Goal: Find specific page/section: Find specific page/section

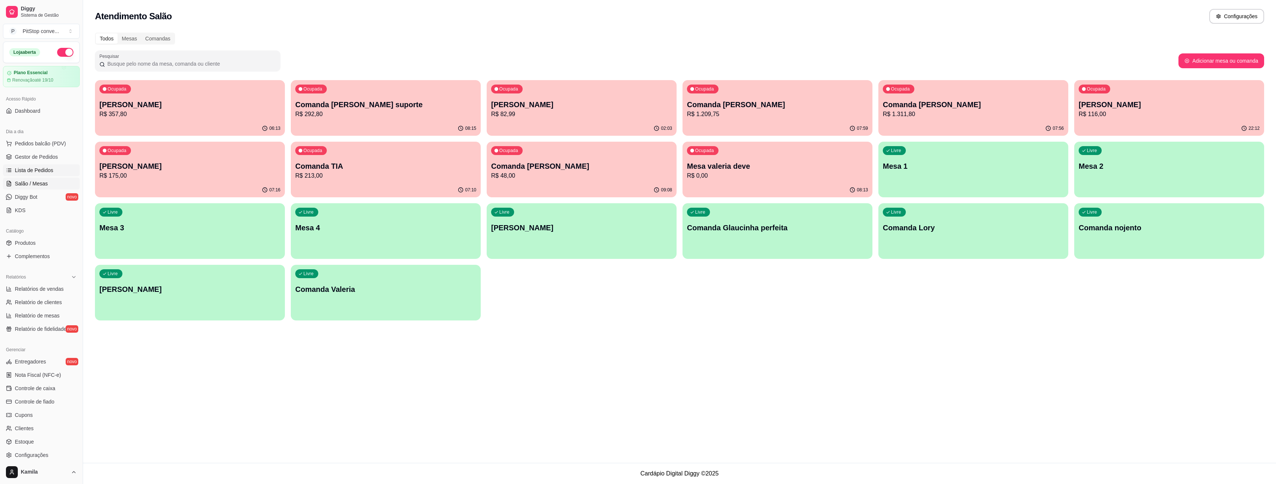
click at [27, 168] on span "Lista de Pedidos" at bounding box center [34, 170] width 39 height 7
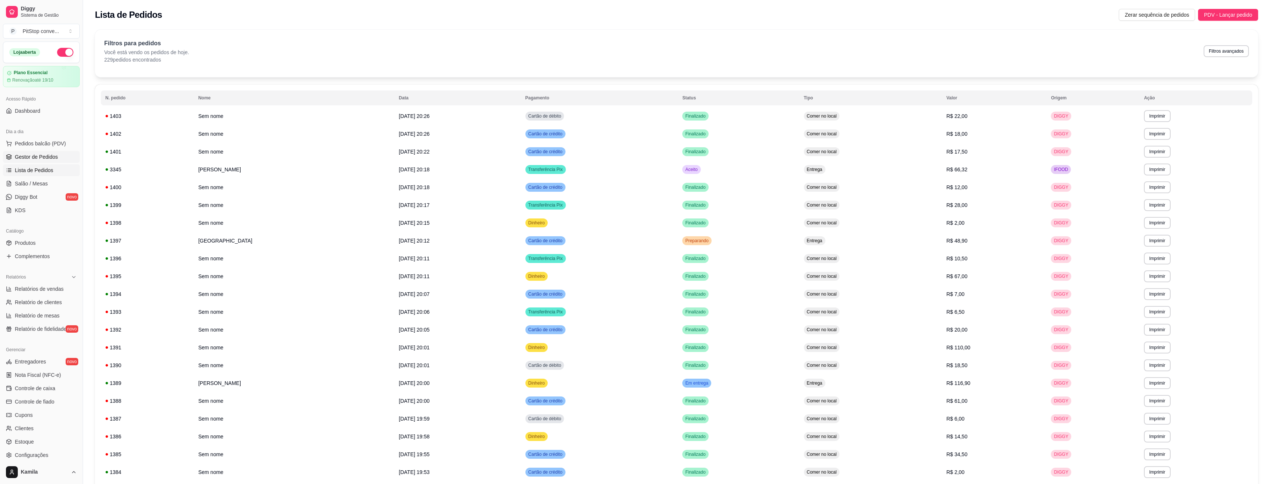
click at [28, 159] on span "Gestor de Pedidos" at bounding box center [36, 156] width 43 height 7
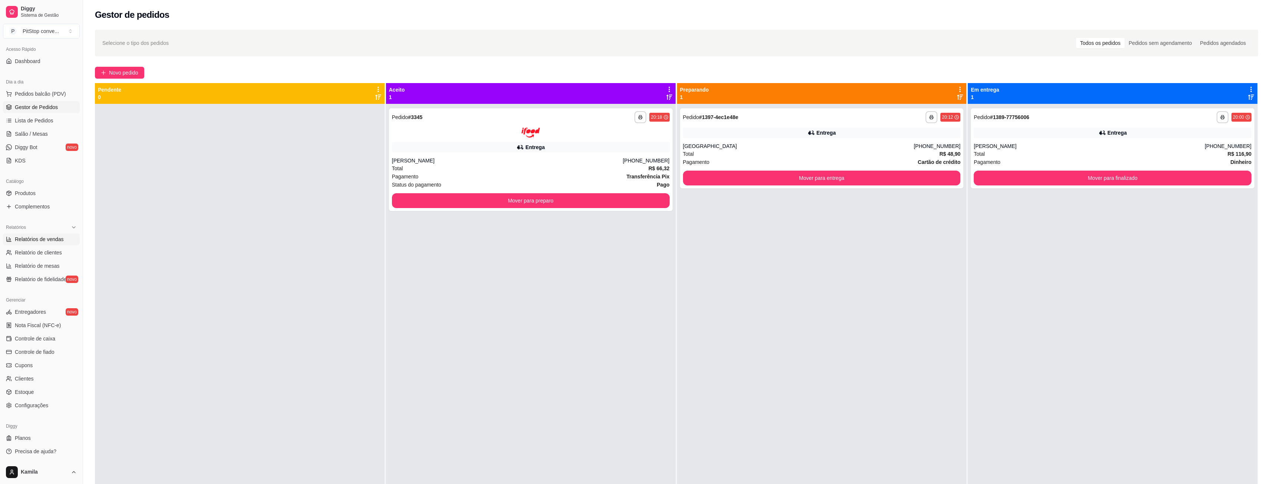
click at [46, 241] on span "Relatórios de vendas" at bounding box center [39, 239] width 49 height 7
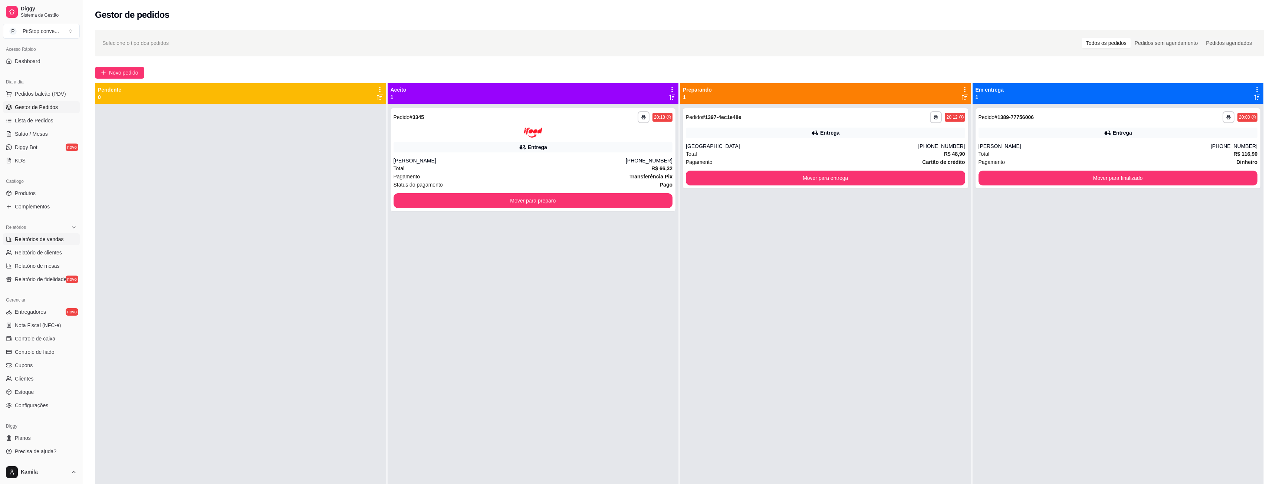
select select "ALL"
select select "0"
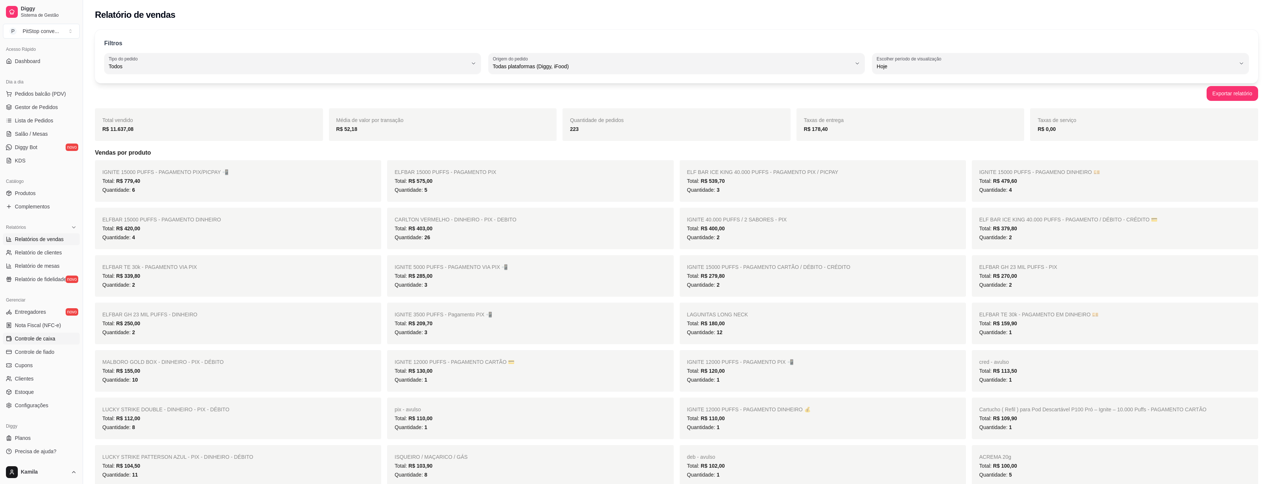
click at [36, 338] on span "Controle de caixa" at bounding box center [35, 338] width 40 height 7
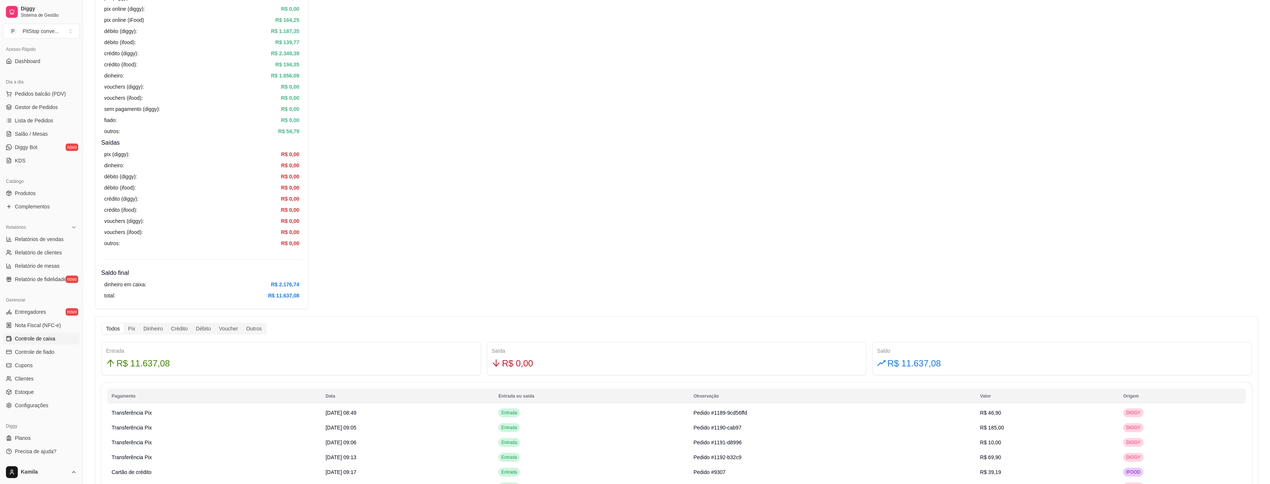
scroll to position [148, 0]
